Goal: Task Accomplishment & Management: Use online tool/utility

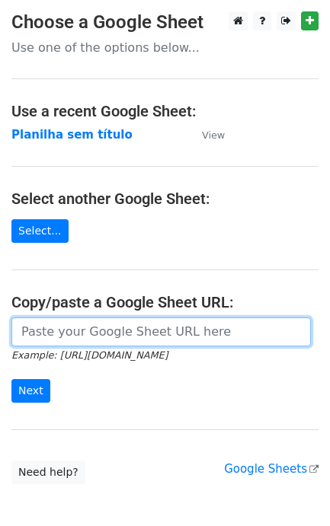
click at [54, 333] on input "url" at bounding box center [160, 332] width 299 height 29
paste input "[URL][DOMAIN_NAME]"
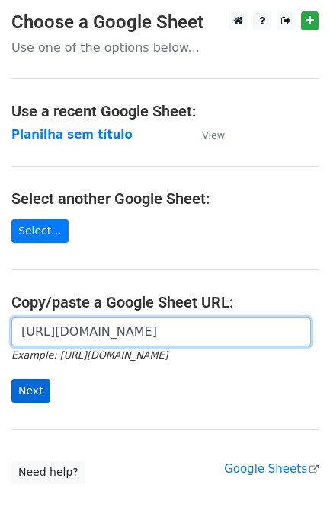
type input "[URL][DOMAIN_NAME]"
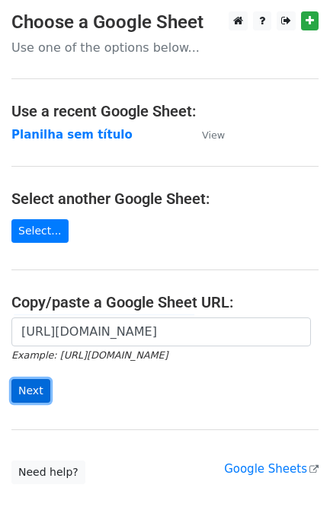
click at [28, 388] on input "Next" at bounding box center [30, 391] width 39 height 24
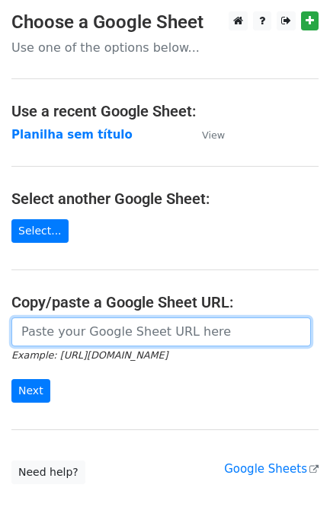
click at [77, 333] on input "url" at bounding box center [160, 332] width 299 height 29
paste input "[URL][DOMAIN_NAME]"
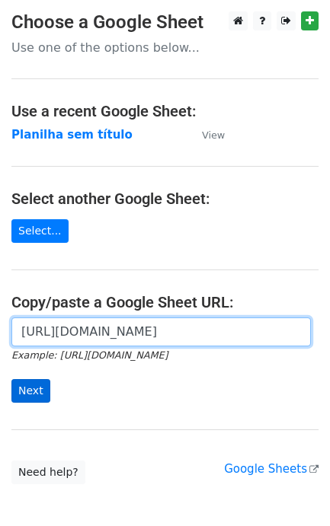
scroll to position [0, 340]
type input "[URL][DOMAIN_NAME]"
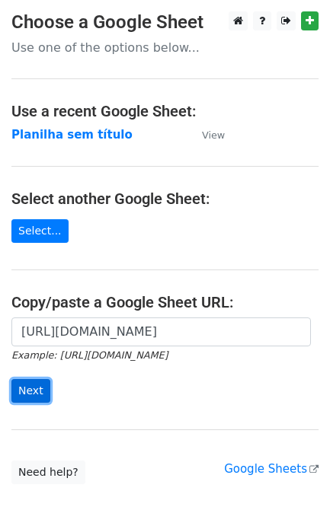
click at [24, 397] on input "Next" at bounding box center [30, 391] width 39 height 24
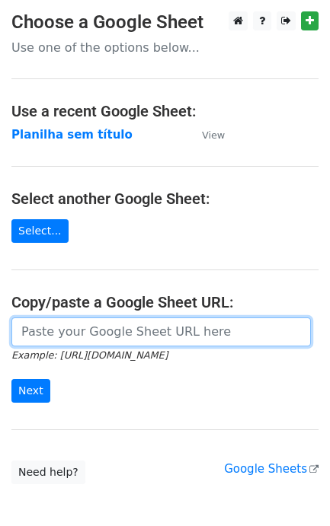
click at [150, 332] on input "url" at bounding box center [160, 332] width 299 height 29
paste input "https://docs.google.com/spreadsheets/d/1S-SQS2_G7Zty6PTnG5c1oUpd2WHXhMJP4fiCFJ9…"
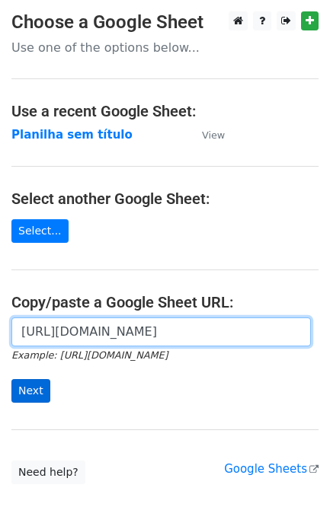
type input "[URL][DOMAIN_NAME]"
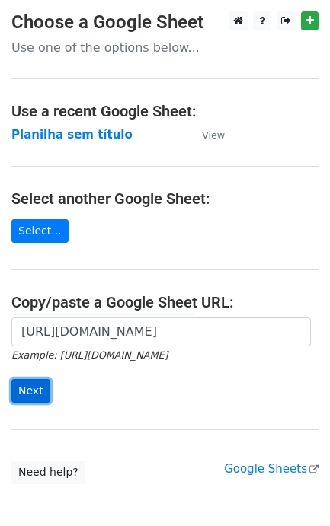
click at [39, 401] on input "Next" at bounding box center [30, 391] width 39 height 24
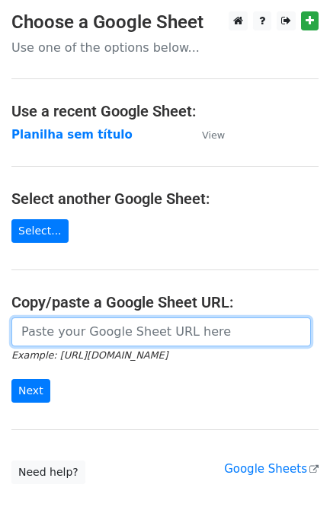
click at [24, 340] on input "url" at bounding box center [160, 332] width 299 height 29
paste input "https://docs.google.com/spreadsheets/d/1S-SQS2_G7Zty6PTnG5c1oUpd2WHXhMJP4fiCFJ9…"
type input "https://docs.google.com/spreadsheets/d/1S-SQS2_G7Zty6PTnG5c1oUpd2WHXhMJP4fiCFJ9…"
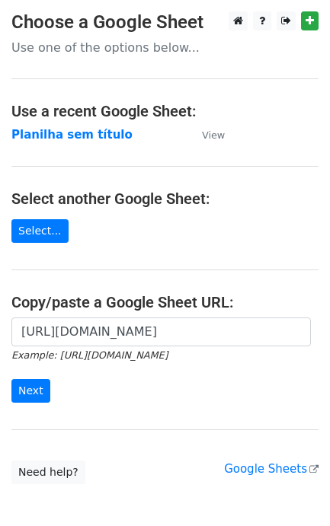
click at [33, 405] on div "https://docs.google.com/spreadsheets/d/1S-SQS2_G7Zty6PTnG5c1oUpd2WHXhMJP4fiCFJ9…" at bounding box center [165, 368] width 330 height 101
click at [43, 387] on input "Next" at bounding box center [30, 391] width 39 height 24
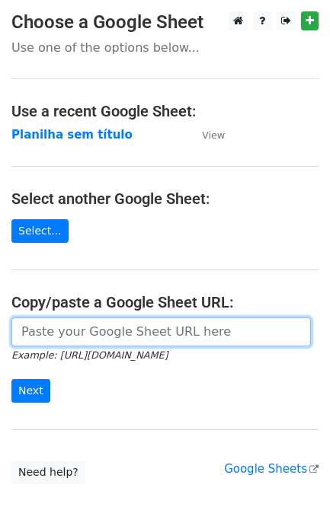
click at [67, 331] on input "url" at bounding box center [160, 332] width 299 height 29
paste input "https://docs.google.com/spreadsheets/d/1S-SQS2_G7Zty6PTnG5c1oUpd2WHXhMJP4fiCFJ9…"
type input "https://docs.google.com/spreadsheets/d/1S-SQS2_G7Zty6PTnG5c1oUpd2WHXhMJP4fiCFJ9…"
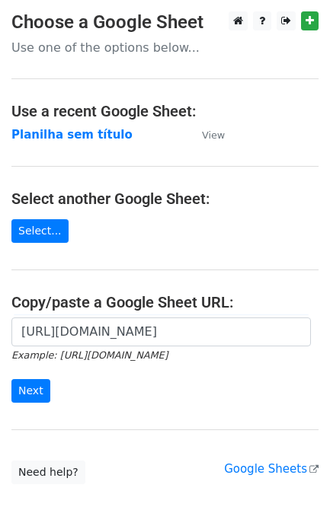
scroll to position [0, 0]
click at [29, 405] on div "https://docs.google.com/spreadsheets/d/1S-SQS2_G7Zty6PTnG5c1oUpd2WHXhMJP4fiCFJ9…" at bounding box center [165, 368] width 330 height 101
click at [40, 385] on input "Next" at bounding box center [30, 391] width 39 height 24
type input "https://docs.google.com/spreadsheets/d/1S-SQS2_G7Zty6PTnG5c1oUpd2WHXhMJP4fiCFJ9…"
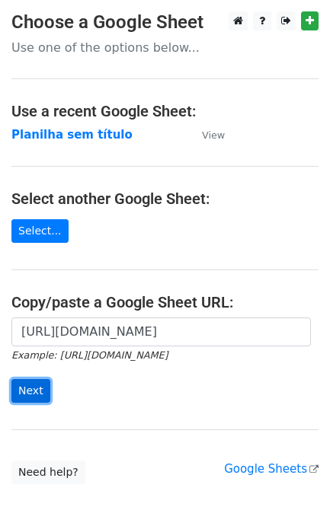
click at [38, 388] on input "Next" at bounding box center [30, 391] width 39 height 24
